Goal: Task Accomplishment & Management: Use online tool/utility

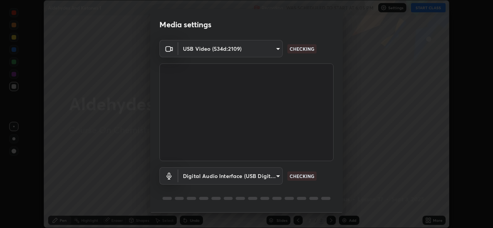
scroll to position [24, 0]
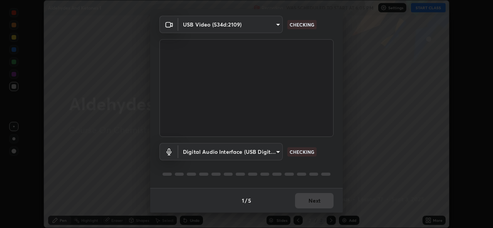
click at [321, 198] on div "1 / 5 Next" at bounding box center [246, 200] width 193 height 25
click at [320, 206] on div "1 / 5 Next" at bounding box center [246, 200] width 193 height 25
click at [317, 203] on div "1 / 5 Next" at bounding box center [246, 200] width 193 height 25
click at [315, 204] on div "1 / 5 Next" at bounding box center [246, 200] width 193 height 25
click at [314, 206] on div "1 / 5 Next" at bounding box center [246, 200] width 193 height 25
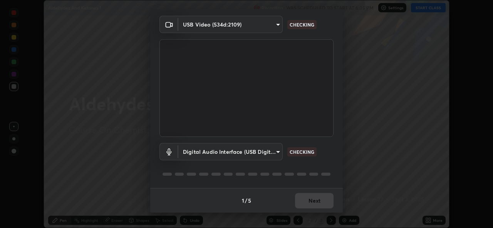
click at [316, 208] on div "1 / 5 Next" at bounding box center [246, 200] width 193 height 25
click at [312, 211] on div "1 / 5 Next" at bounding box center [246, 200] width 193 height 25
click at [310, 208] on div "1 / 5 Next" at bounding box center [246, 200] width 193 height 25
click at [310, 207] on div "1 / 5 Next" at bounding box center [246, 200] width 193 height 25
click at [314, 206] on div "1 / 5 Next" at bounding box center [246, 200] width 193 height 25
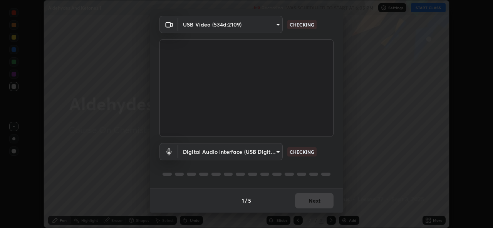
click at [311, 205] on div "1 / 5 Next" at bounding box center [246, 200] width 193 height 25
click at [312, 205] on div "1 / 5 Next" at bounding box center [246, 200] width 193 height 25
click at [314, 204] on button "Next" at bounding box center [314, 200] width 39 height 15
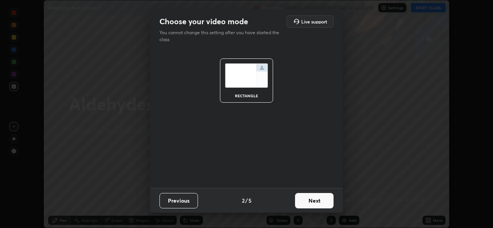
scroll to position [0, 0]
click at [314, 204] on button "Next" at bounding box center [314, 200] width 39 height 15
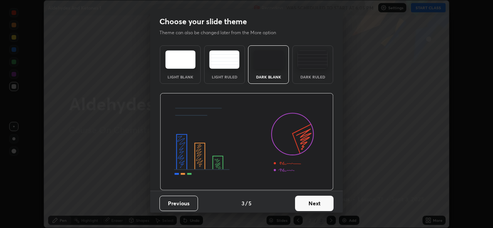
click at [315, 206] on button "Next" at bounding box center [314, 203] width 39 height 15
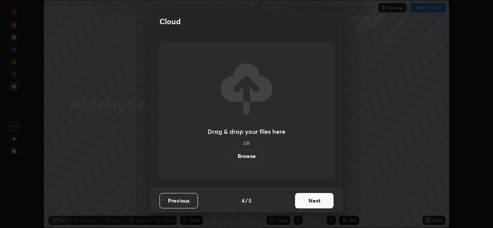
click at [313, 205] on button "Next" at bounding box center [314, 200] width 39 height 15
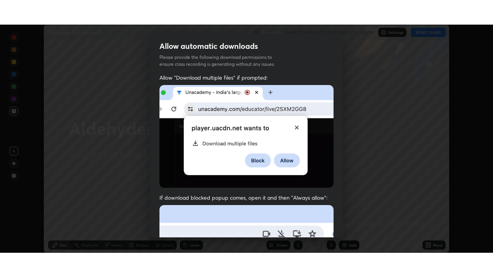
scroll to position [181, 0]
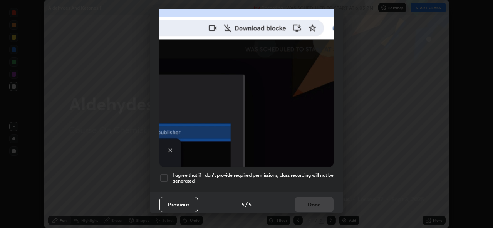
click at [275, 173] on h5 "I agree that if I don't provide required permissions, class recording will not …" at bounding box center [253, 179] width 161 height 12
click at [303, 201] on button "Done" at bounding box center [314, 204] width 39 height 15
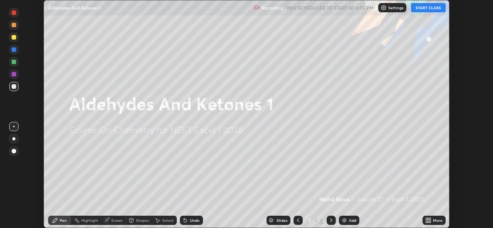
click at [430, 222] on icon at bounding box center [430, 222] width 2 height 2
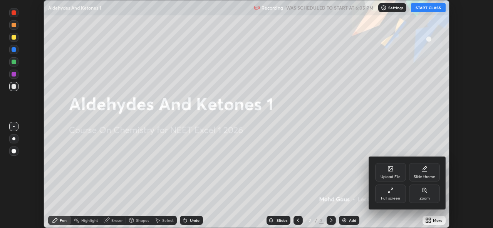
click at [388, 203] on div "Full screen" at bounding box center [390, 194] width 31 height 18
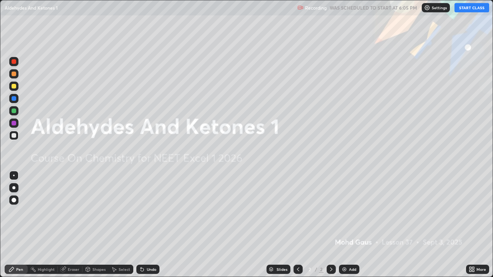
scroll to position [277, 493]
click at [467, 6] on button "START CLASS" at bounding box center [472, 7] width 35 height 9
click at [346, 228] on img at bounding box center [344, 270] width 6 height 6
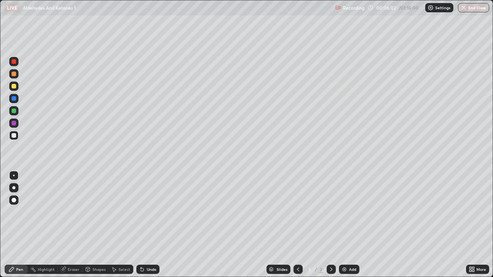
click at [18, 228] on div "Pen" at bounding box center [19, 270] width 7 height 4
click at [14, 188] on div at bounding box center [13, 187] width 3 height 3
click at [15, 185] on div at bounding box center [13, 187] width 9 height 9
click at [72, 228] on div "Eraser" at bounding box center [74, 270] width 12 height 4
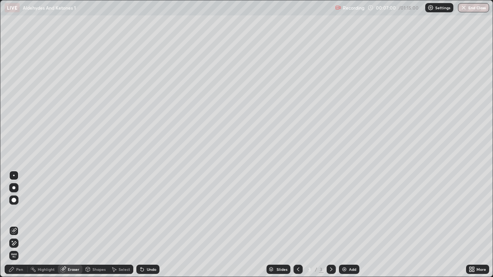
click at [19, 228] on div "Pen" at bounding box center [19, 270] width 7 height 4
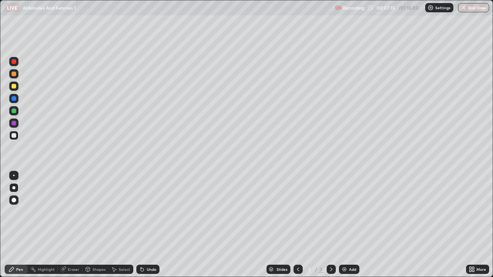
click at [14, 112] on div at bounding box center [14, 111] width 5 height 5
click at [344, 228] on div "Add" at bounding box center [349, 269] width 20 height 9
click at [12, 186] on div at bounding box center [13, 187] width 9 height 9
click at [13, 136] on div at bounding box center [14, 135] width 5 height 5
click at [15, 97] on div at bounding box center [14, 98] width 5 height 5
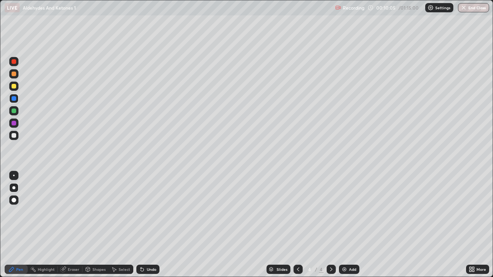
click at [72, 228] on div "Eraser" at bounding box center [74, 270] width 12 height 4
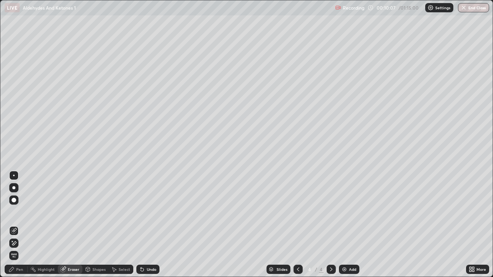
click at [15, 228] on div "Pen" at bounding box center [16, 269] width 23 height 9
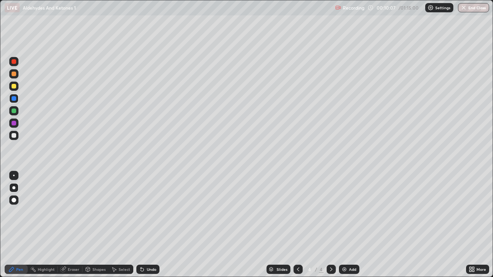
click at [14, 135] on div at bounding box center [14, 135] width 5 height 5
click at [80, 228] on div "Eraser" at bounding box center [70, 269] width 25 height 9
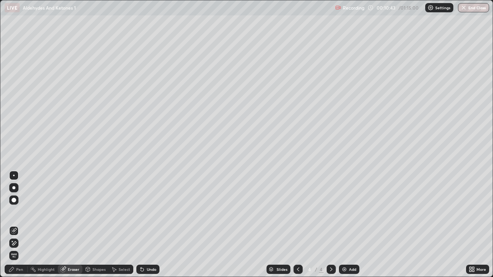
click at [31, 228] on circle at bounding box center [30, 268] width 1 height 1
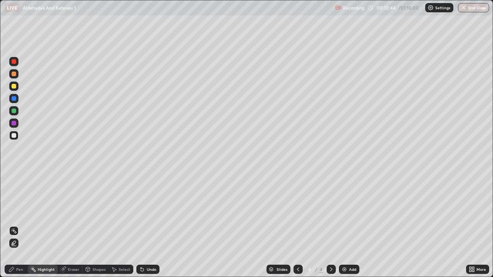
click at [18, 228] on div "Pen" at bounding box center [19, 270] width 7 height 4
click at [17, 136] on div at bounding box center [13, 135] width 9 height 9
click at [10, 86] on div at bounding box center [13, 86] width 9 height 9
click at [11, 138] on div at bounding box center [13, 135] width 9 height 9
click at [14, 125] on div at bounding box center [14, 123] width 5 height 5
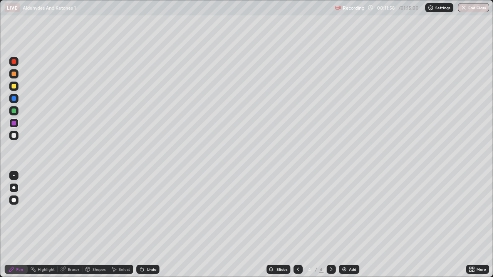
click at [13, 135] on div at bounding box center [14, 135] width 5 height 5
click at [349, 228] on div "Add" at bounding box center [352, 270] width 7 height 4
click at [13, 189] on div at bounding box center [13, 187] width 9 height 9
click at [12, 137] on div at bounding box center [14, 135] width 5 height 5
click at [14, 74] on div at bounding box center [14, 74] width 5 height 5
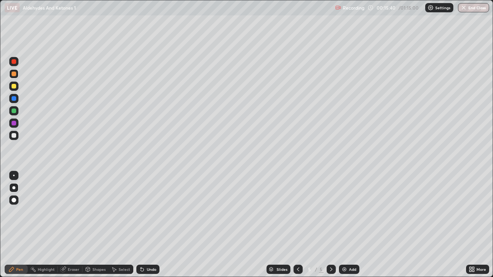
click at [14, 87] on div at bounding box center [14, 86] width 5 height 5
click at [14, 136] on div at bounding box center [14, 135] width 5 height 5
click at [16, 87] on div at bounding box center [14, 86] width 5 height 5
click at [49, 228] on div "Highlight" at bounding box center [43, 269] width 30 height 9
click at [73, 228] on div "Eraser" at bounding box center [74, 270] width 12 height 4
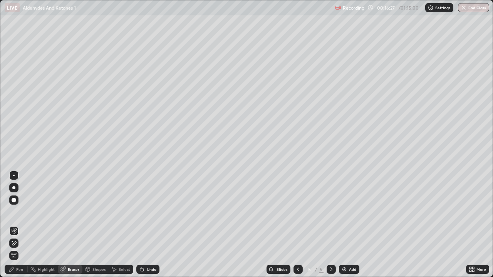
click at [17, 228] on div "Pen" at bounding box center [19, 270] width 7 height 4
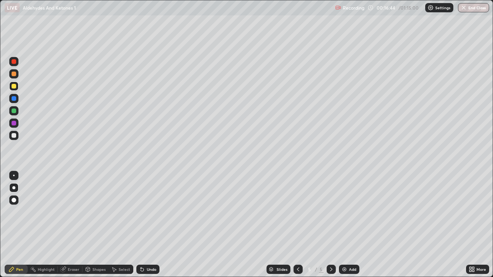
click at [14, 136] on div at bounding box center [14, 135] width 5 height 5
click at [16, 86] on div at bounding box center [14, 86] width 5 height 5
click at [349, 228] on div "Add" at bounding box center [352, 270] width 7 height 4
click at [7, 116] on div "Erase all" at bounding box center [14, 138] width 18 height 247
click at [14, 114] on div at bounding box center [13, 110] width 9 height 9
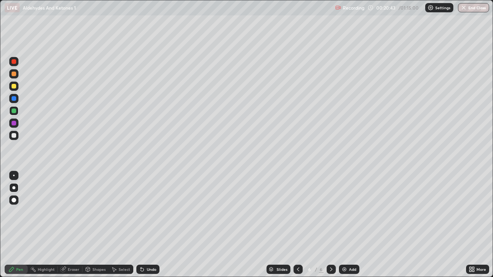
click at [14, 135] on div at bounding box center [14, 135] width 5 height 5
click at [72, 228] on div "Eraser" at bounding box center [70, 269] width 25 height 9
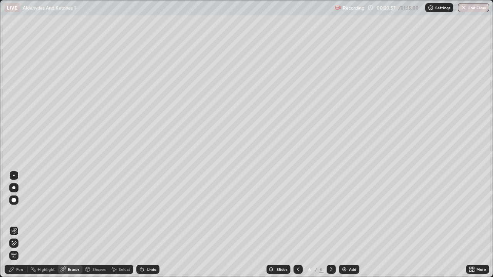
click at [12, 228] on icon at bounding box center [11, 270] width 6 height 6
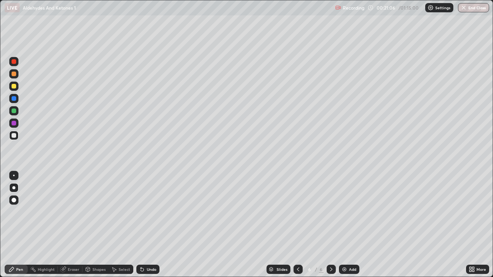
click at [72, 228] on div "Eraser" at bounding box center [70, 269] width 25 height 9
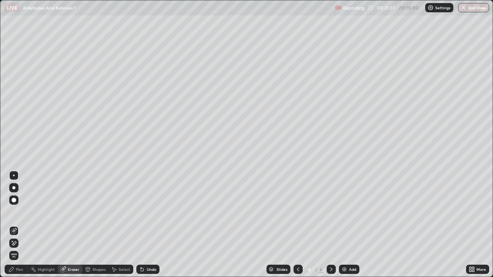
click at [13, 228] on icon at bounding box center [11, 270] width 6 height 6
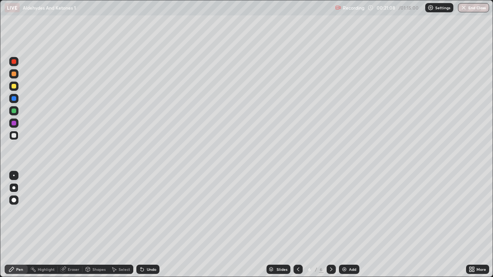
click at [14, 111] on div at bounding box center [14, 111] width 5 height 5
click at [63, 228] on icon at bounding box center [62, 269] width 5 height 5
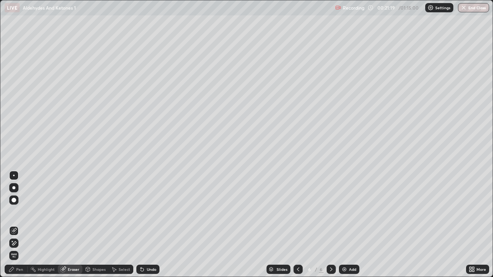
click at [16, 228] on div "Pen" at bounding box center [16, 269] width 23 height 9
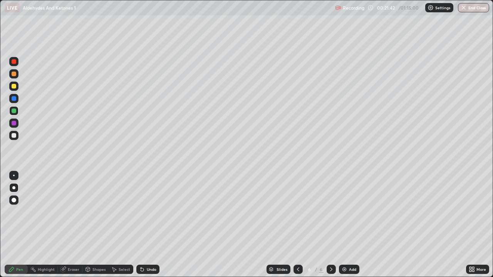
click at [20, 83] on div at bounding box center [14, 86] width 12 height 12
click at [14, 62] on div at bounding box center [14, 61] width 5 height 5
click at [15, 121] on div at bounding box center [14, 123] width 5 height 5
click at [68, 228] on div "Eraser" at bounding box center [70, 269] width 25 height 9
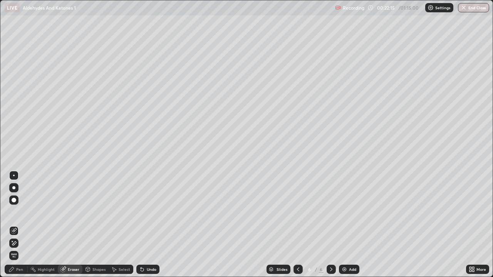
click at [15, 228] on div "Pen" at bounding box center [16, 269] width 23 height 9
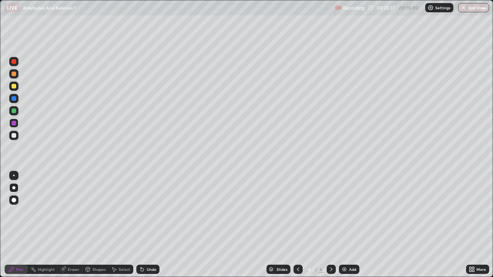
click at [13, 138] on div at bounding box center [14, 135] width 5 height 5
click at [77, 228] on div "Eraser" at bounding box center [74, 270] width 12 height 4
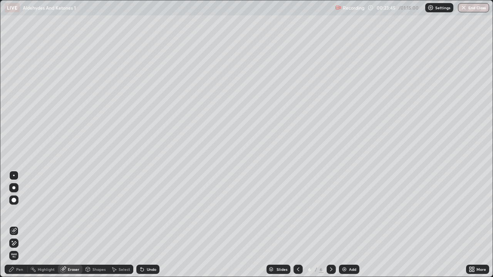
click at [19, 228] on div "Pen" at bounding box center [16, 269] width 23 height 9
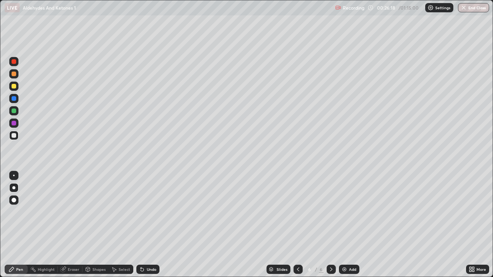
click at [350, 228] on div "Add" at bounding box center [349, 269] width 20 height 9
click at [14, 115] on div at bounding box center [13, 110] width 9 height 9
click at [12, 133] on div at bounding box center [13, 135] width 9 height 9
click at [15, 113] on div at bounding box center [14, 111] width 5 height 5
click at [14, 189] on div at bounding box center [13, 187] width 3 height 3
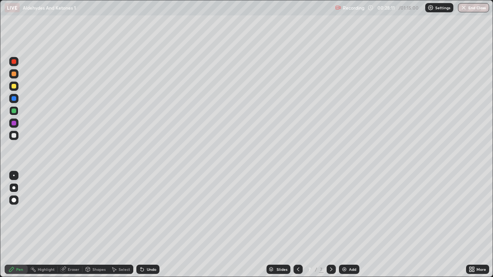
click at [15, 140] on div at bounding box center [13, 135] width 9 height 9
click at [13, 113] on div at bounding box center [14, 111] width 5 height 5
click at [17, 85] on div at bounding box center [13, 86] width 9 height 9
click at [351, 228] on div "Add" at bounding box center [349, 269] width 20 height 9
click at [297, 228] on icon at bounding box center [298, 270] width 6 height 6
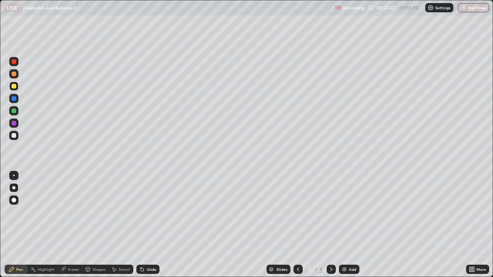
click at [356, 228] on div "Add" at bounding box center [349, 269] width 20 height 9
click at [14, 139] on div at bounding box center [13, 135] width 9 height 9
click at [12, 134] on div at bounding box center [14, 135] width 5 height 5
click at [74, 228] on div "Eraser" at bounding box center [74, 270] width 12 height 4
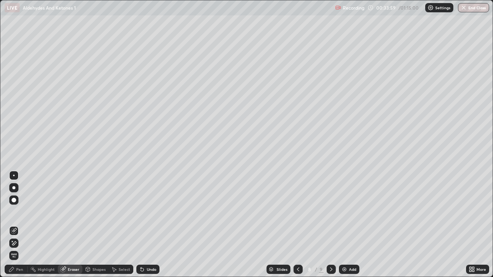
click at [18, 228] on div "Pen" at bounding box center [19, 270] width 7 height 4
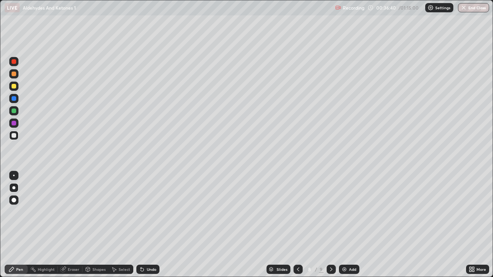
click at [349, 228] on div "Add" at bounding box center [352, 270] width 7 height 4
click at [14, 187] on div at bounding box center [13, 187] width 3 height 3
click at [68, 228] on div "Eraser" at bounding box center [74, 270] width 12 height 4
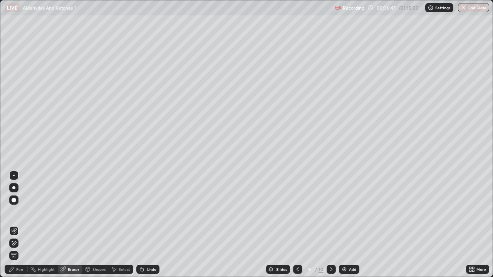
click at [14, 228] on div "Pen" at bounding box center [16, 269] width 23 height 9
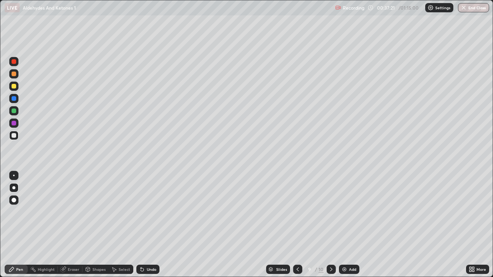
click at [13, 188] on div at bounding box center [13, 187] width 3 height 3
click at [17, 114] on div at bounding box center [13, 110] width 9 height 9
click at [14, 188] on div at bounding box center [13, 187] width 3 height 3
click at [15, 132] on div at bounding box center [13, 135] width 9 height 9
click at [15, 88] on div at bounding box center [14, 86] width 5 height 5
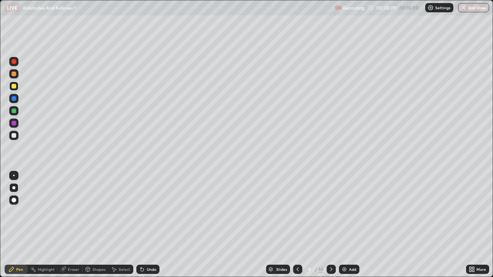
click at [15, 139] on div at bounding box center [13, 135] width 9 height 9
click at [350, 228] on div "Add" at bounding box center [352, 270] width 7 height 4
click at [13, 137] on div at bounding box center [14, 135] width 5 height 5
click at [12, 122] on div at bounding box center [14, 123] width 5 height 5
click at [59, 35] on button "Undo" at bounding box center [69, 36] width 22 height 9
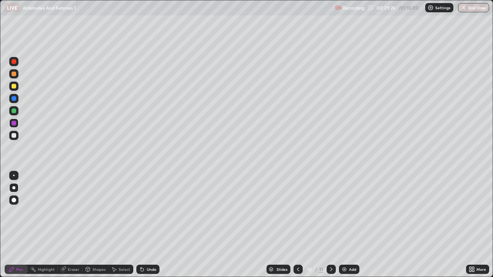
click at [14, 136] on div at bounding box center [14, 135] width 5 height 5
click at [14, 188] on div at bounding box center [13, 187] width 3 height 3
click at [12, 85] on div at bounding box center [14, 86] width 5 height 5
click at [14, 124] on div at bounding box center [14, 123] width 5 height 5
click at [13, 136] on div at bounding box center [14, 135] width 5 height 5
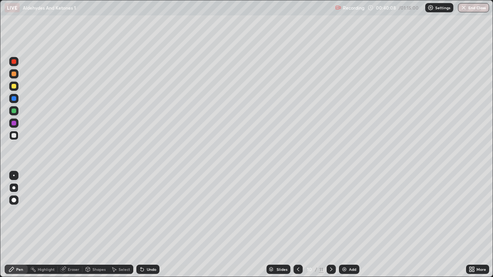
click at [14, 87] on div at bounding box center [14, 86] width 5 height 5
click at [14, 137] on div at bounding box center [14, 135] width 5 height 5
click at [13, 138] on div at bounding box center [14, 135] width 5 height 5
click at [14, 111] on div at bounding box center [14, 111] width 5 height 5
click at [15, 87] on div at bounding box center [14, 86] width 5 height 5
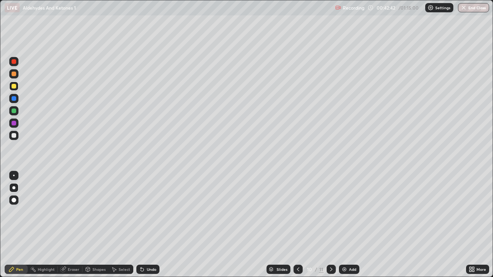
click at [344, 228] on img at bounding box center [344, 270] width 6 height 6
click at [14, 188] on div at bounding box center [13, 187] width 3 height 3
click at [15, 136] on div at bounding box center [14, 135] width 5 height 5
click at [15, 138] on div at bounding box center [13, 135] width 9 height 9
click at [15, 188] on div at bounding box center [13, 187] width 3 height 3
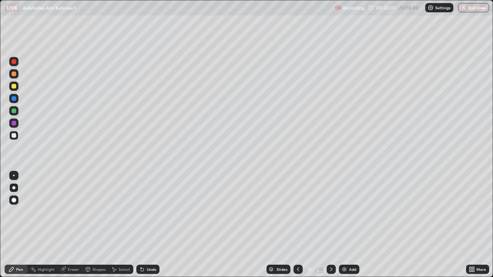
click at [49, 228] on div "Highlight" at bounding box center [46, 270] width 17 height 4
click at [68, 228] on div "Eraser" at bounding box center [74, 270] width 12 height 4
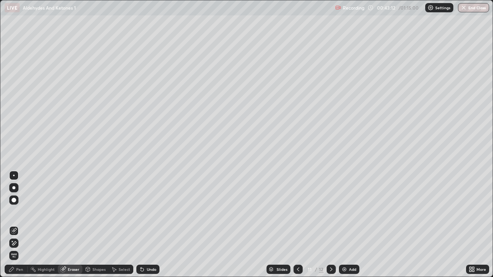
click at [13, 228] on icon at bounding box center [11, 270] width 6 height 6
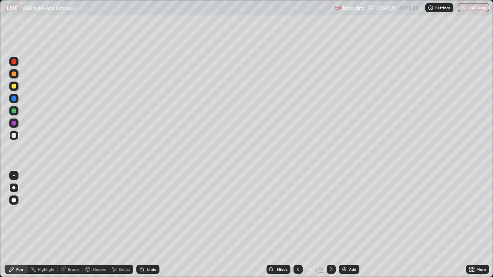
click at [79, 228] on div "Eraser" at bounding box center [70, 269] width 25 height 9
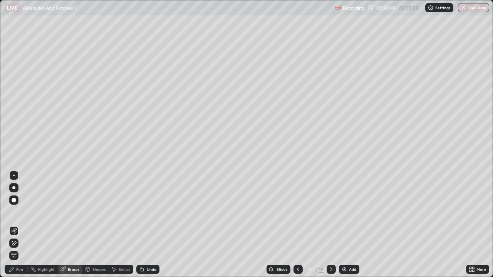
click at [17, 228] on div "Pen" at bounding box center [16, 269] width 23 height 9
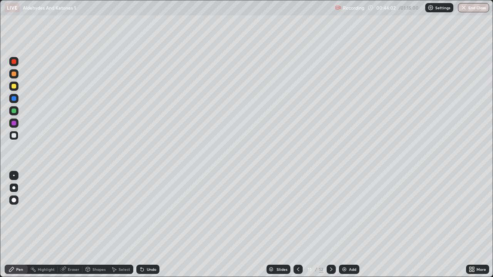
click at [14, 114] on div at bounding box center [13, 110] width 9 height 9
click at [75, 228] on div "Eraser" at bounding box center [74, 270] width 12 height 4
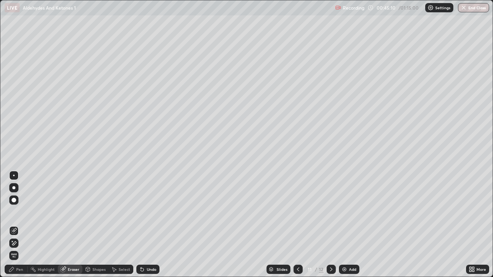
click at [20, 228] on div "Pen" at bounding box center [19, 270] width 7 height 4
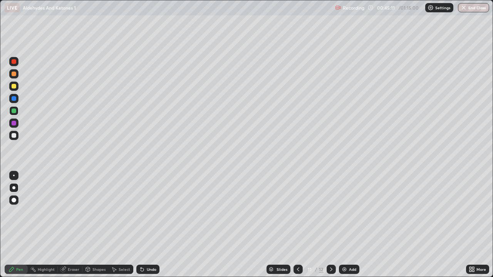
click at [15, 138] on div at bounding box center [13, 135] width 9 height 9
click at [70, 228] on div "Eraser" at bounding box center [74, 270] width 12 height 4
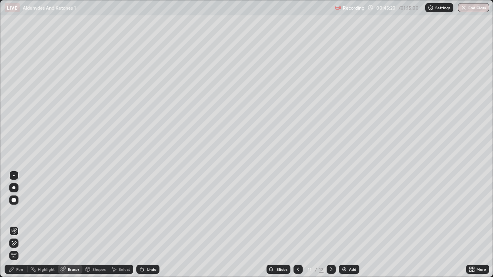
click at [18, 228] on div "Pen" at bounding box center [19, 270] width 7 height 4
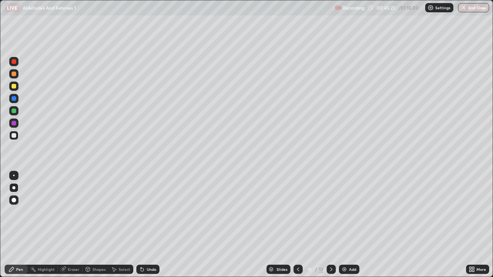
click at [74, 228] on div "Eraser" at bounding box center [70, 269] width 25 height 9
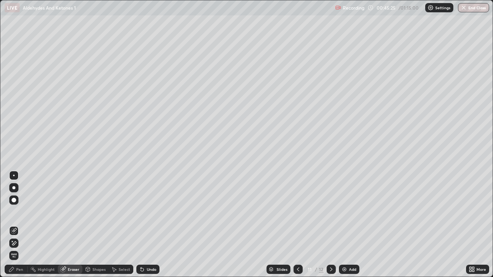
click at [18, 228] on div "Pen" at bounding box center [19, 270] width 7 height 4
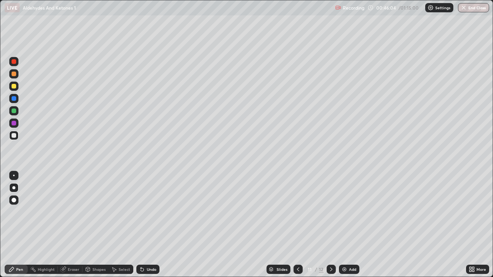
click at [13, 111] on div at bounding box center [14, 111] width 5 height 5
click at [13, 90] on div at bounding box center [13, 86] width 9 height 9
click at [11, 122] on div at bounding box center [13, 123] width 9 height 9
click at [353, 228] on div "Add" at bounding box center [352, 270] width 7 height 4
click at [14, 139] on div at bounding box center [13, 135] width 9 height 9
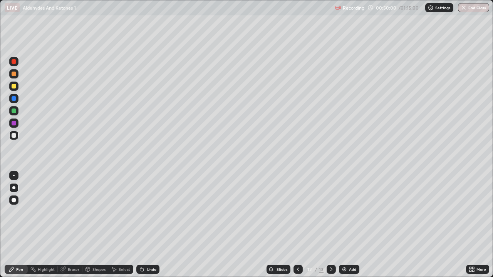
click at [65, 228] on icon at bounding box center [63, 270] width 6 height 6
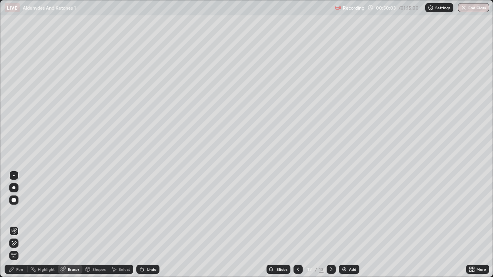
click at [13, 228] on icon at bounding box center [11, 270] width 6 height 6
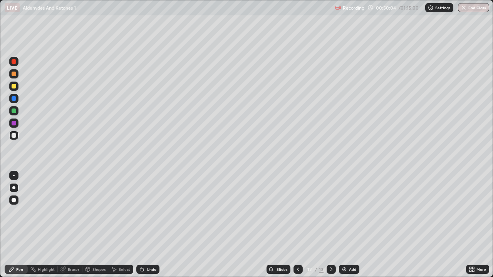
click at [15, 135] on div at bounding box center [14, 135] width 5 height 5
click at [13, 228] on icon at bounding box center [11, 270] width 6 height 6
click at [12, 86] on div at bounding box center [14, 86] width 5 height 5
click at [14, 61] on div at bounding box center [14, 61] width 5 height 5
click at [13, 136] on div at bounding box center [14, 135] width 5 height 5
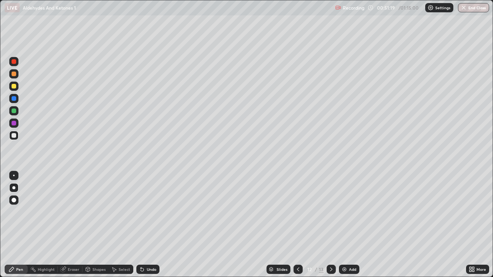
click at [16, 88] on div at bounding box center [13, 86] width 9 height 9
click at [17, 136] on div at bounding box center [13, 135] width 9 height 9
click at [96, 228] on div "Shapes" at bounding box center [98, 270] width 13 height 4
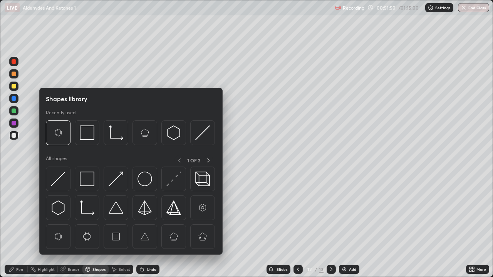
click at [76, 228] on div "Eraser" at bounding box center [74, 270] width 12 height 4
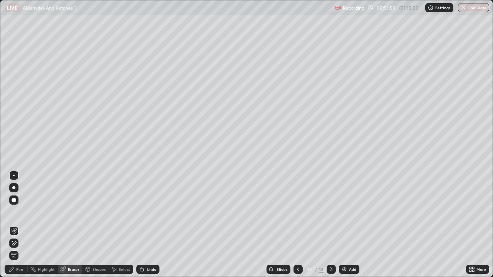
click at [20, 228] on div "Pen" at bounding box center [19, 270] width 7 height 4
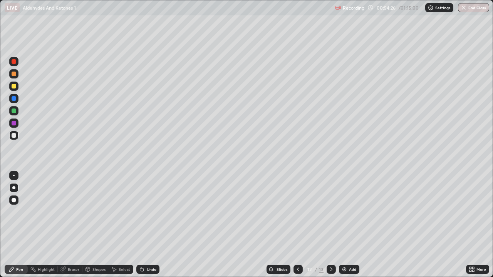
click at [351, 228] on div "Add" at bounding box center [349, 269] width 20 height 9
click at [12, 185] on div at bounding box center [13, 187] width 9 height 9
click at [14, 139] on div at bounding box center [13, 135] width 9 height 9
click at [14, 188] on div at bounding box center [13, 187] width 3 height 3
click at [15, 137] on div at bounding box center [14, 135] width 5 height 5
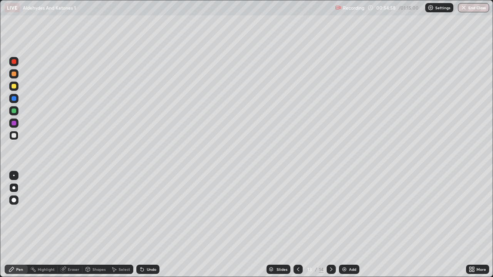
click at [296, 228] on icon at bounding box center [298, 270] width 6 height 6
click at [331, 228] on icon at bounding box center [331, 270] width 6 height 6
click at [295, 228] on icon at bounding box center [298, 270] width 6 height 6
click at [331, 228] on icon at bounding box center [331, 270] width 6 height 6
click at [350, 228] on div "Add" at bounding box center [352, 270] width 7 height 4
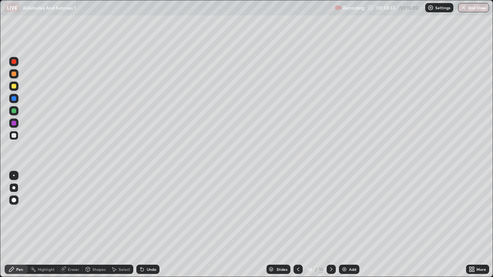
click at [84, 228] on div "Shapes" at bounding box center [95, 269] width 26 height 9
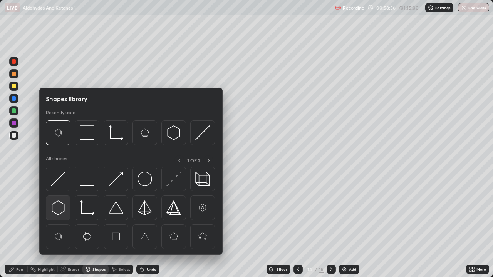
click at [62, 209] on img at bounding box center [58, 208] width 15 height 15
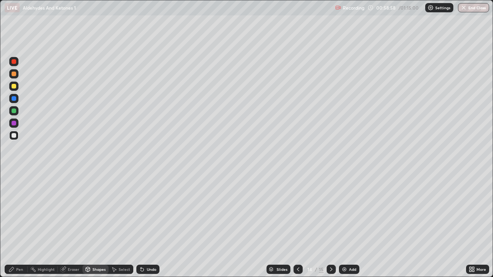
click at [15, 138] on div at bounding box center [13, 135] width 9 height 9
click at [19, 228] on div "Pen" at bounding box center [19, 270] width 7 height 4
click at [69, 228] on div "Eraser" at bounding box center [70, 269] width 25 height 9
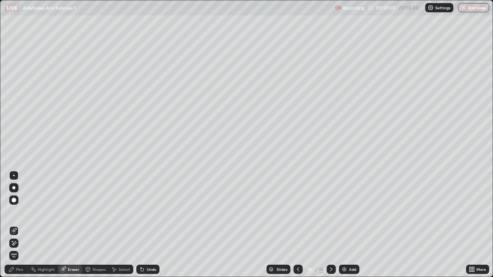
click at [14, 228] on div "Pen" at bounding box center [16, 269] width 23 height 9
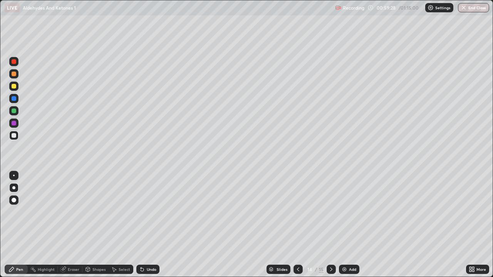
click at [17, 86] on div at bounding box center [13, 86] width 9 height 9
click at [476, 5] on button "End Class" at bounding box center [474, 7] width 30 height 9
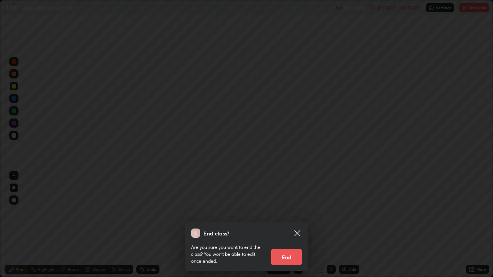
click at [292, 228] on button "End" at bounding box center [286, 257] width 31 height 15
